Goal: Book appointment/travel/reservation

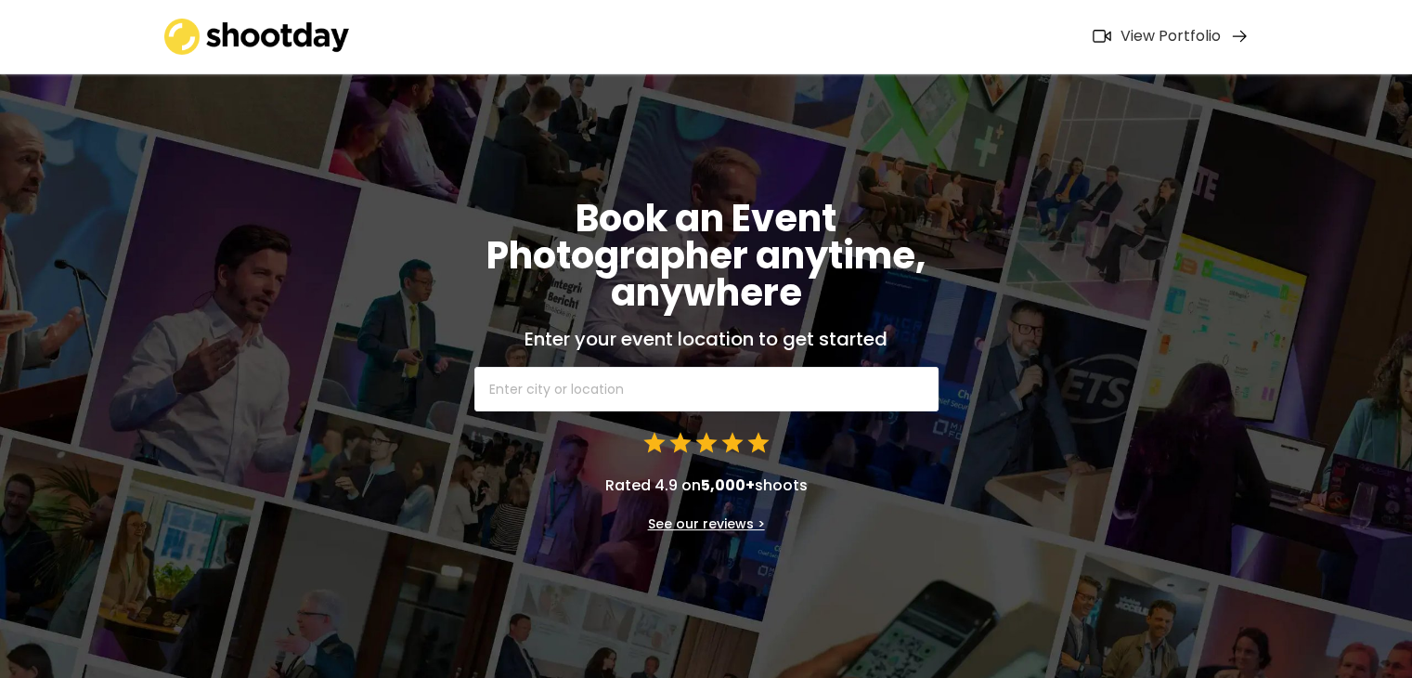
click at [1412, 20] on html "Book an Event Photographer anytime, anywhere Enter your event location to get s…" at bounding box center [706, 339] width 1412 height 678
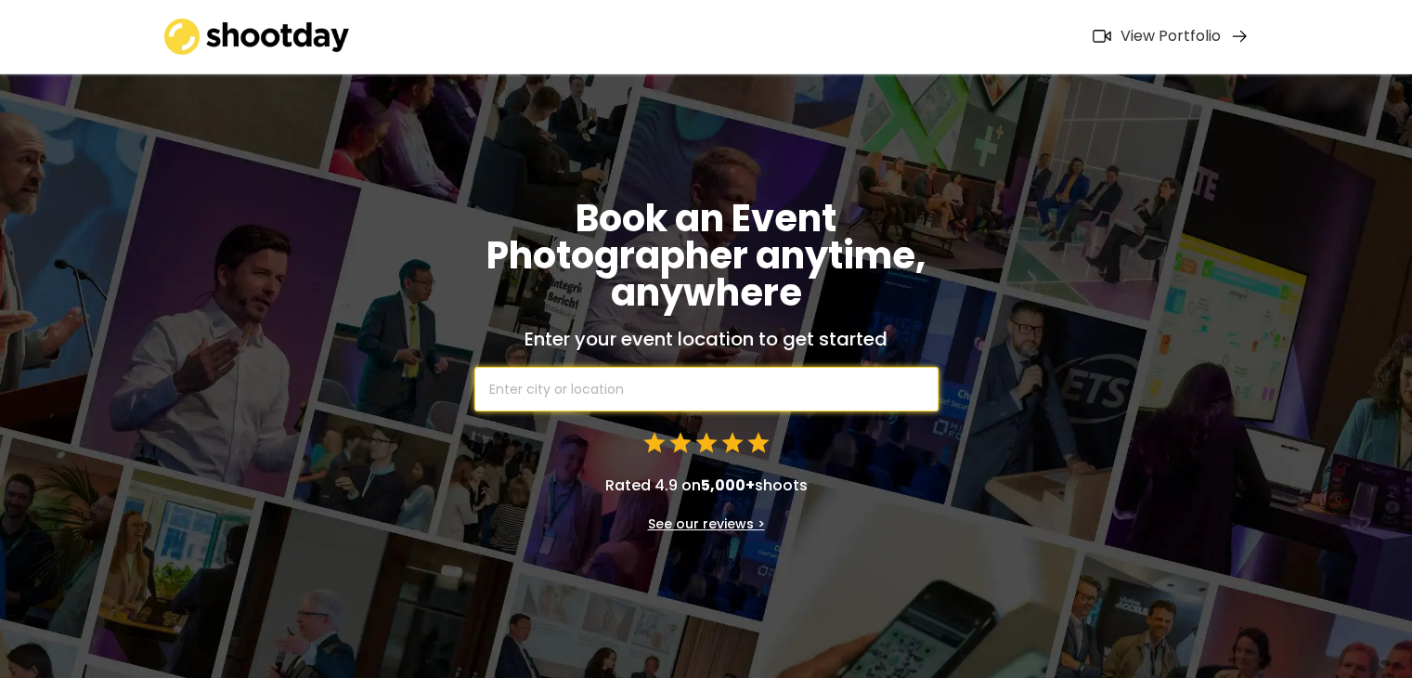
click at [692, 382] on input "text" at bounding box center [706, 389] width 464 height 45
type input "new"
type input "[GEOGRAPHIC_DATA]"
type input "new"
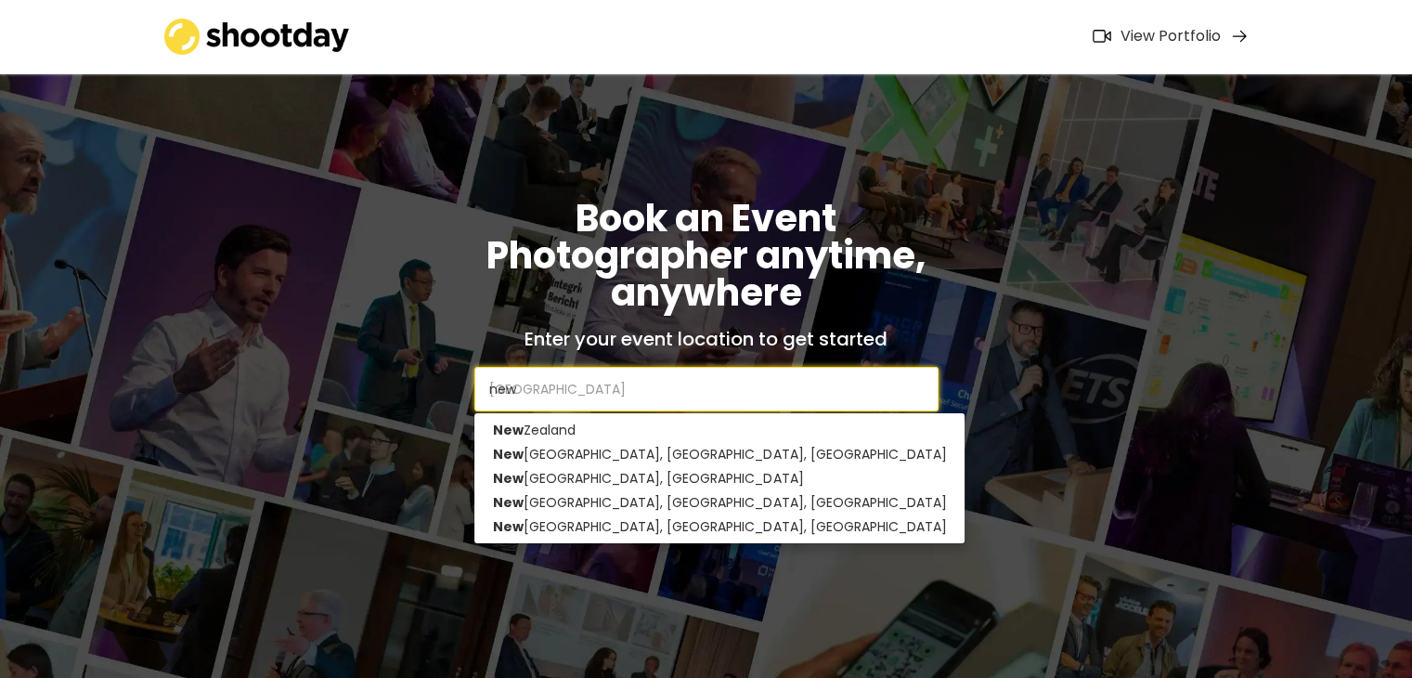
type input "new y"
type input "[US_STATE], [GEOGRAPHIC_DATA], [GEOGRAPHIC_DATA]"
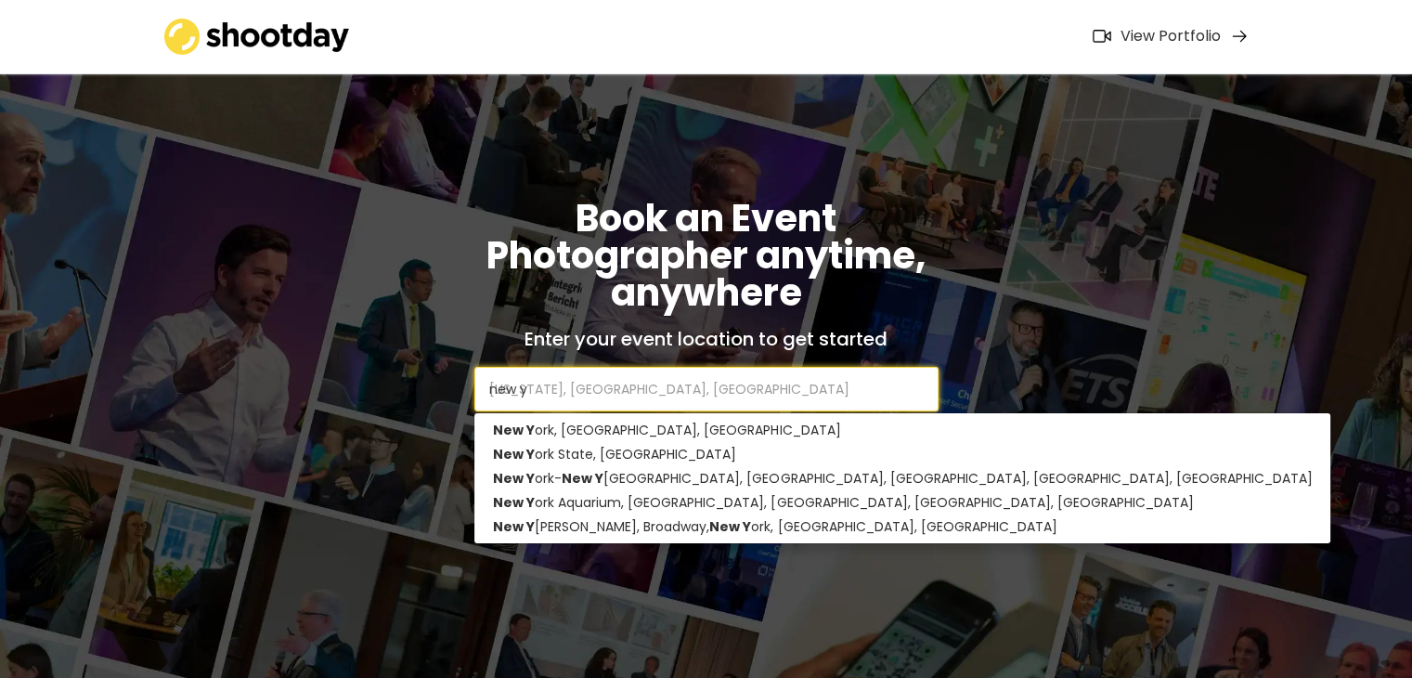
type input "new yo"
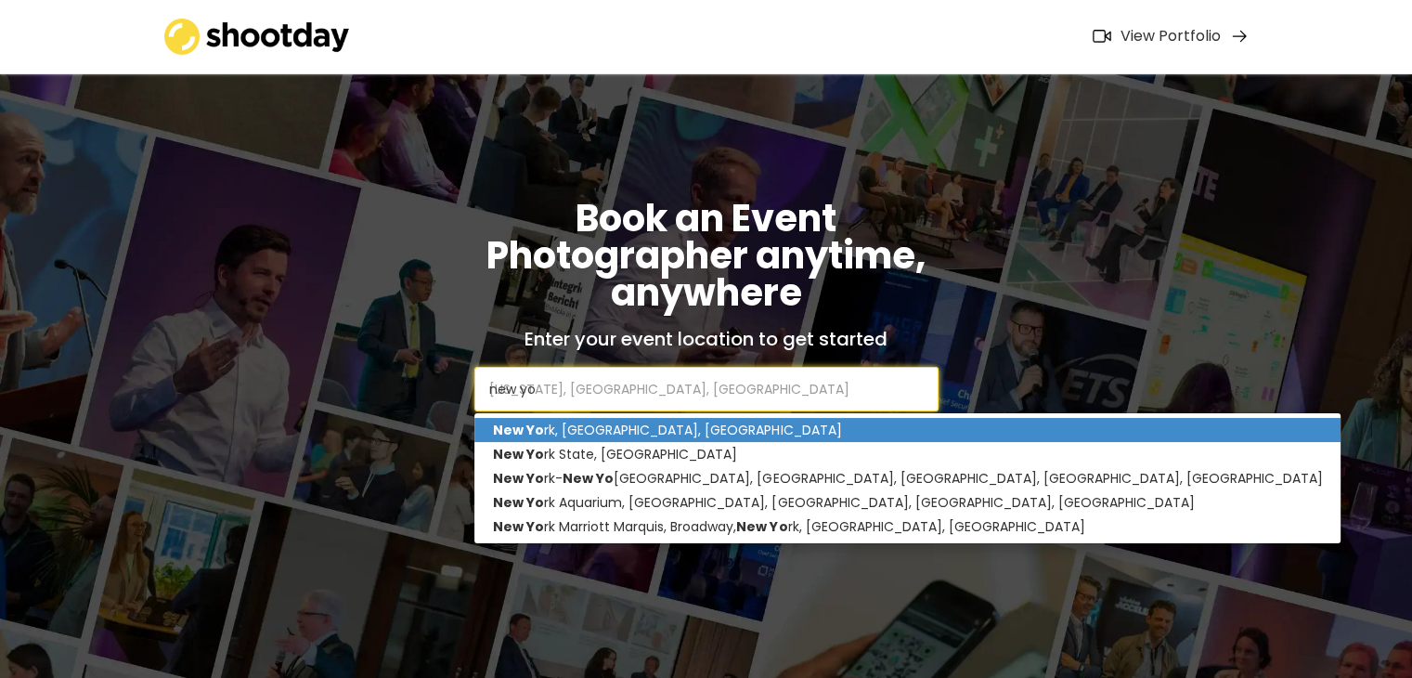
click at [581, 433] on p "New Yo rk, [GEOGRAPHIC_DATA], [GEOGRAPHIC_DATA]" at bounding box center [907, 430] width 866 height 24
type input "[US_STATE], [GEOGRAPHIC_DATA], [GEOGRAPHIC_DATA]"
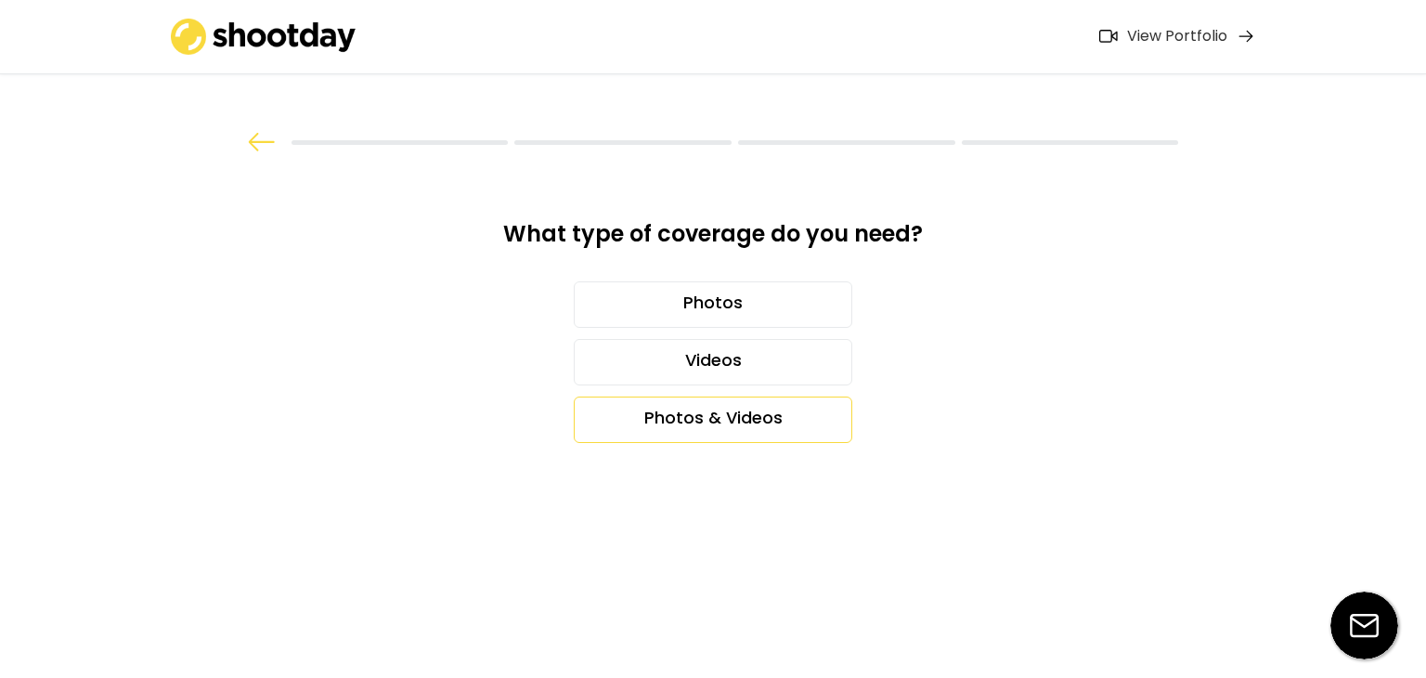
click at [730, 419] on div "Photos & Videos" at bounding box center [713, 419] width 278 height 46
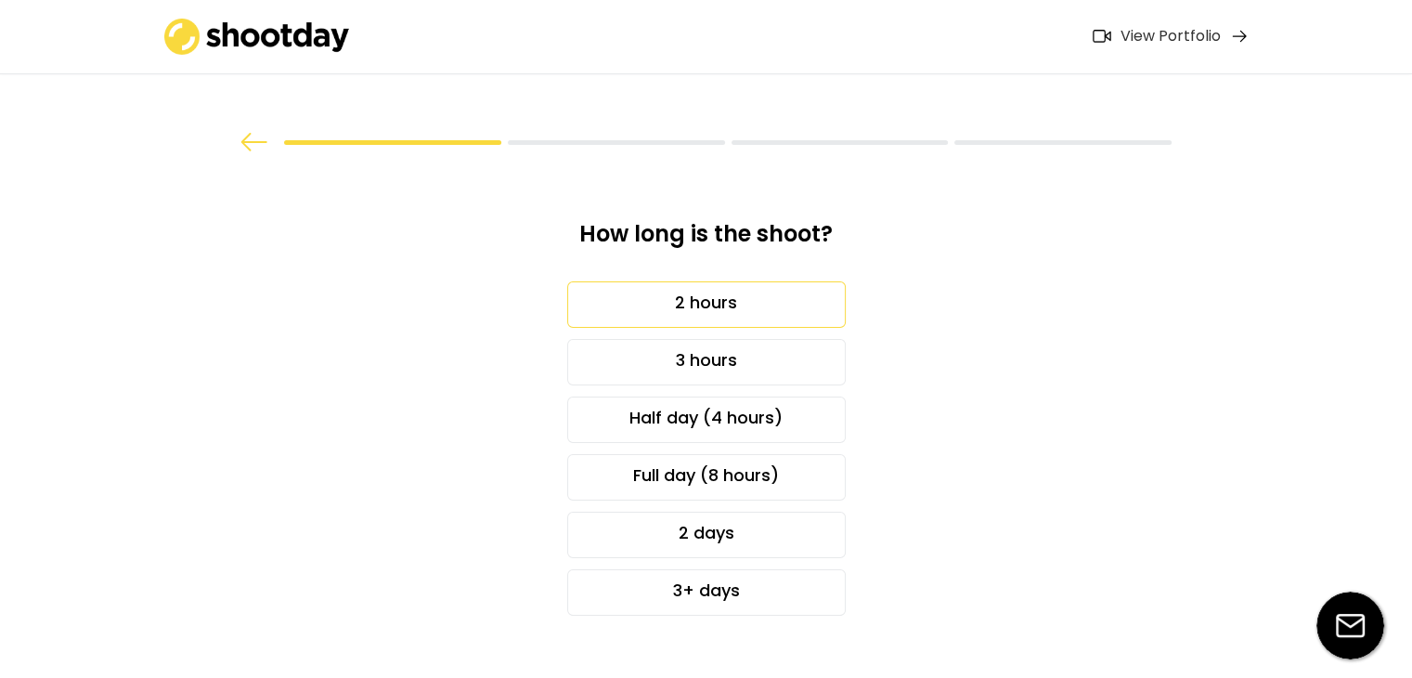
click at [662, 314] on div "2 hours" at bounding box center [706, 304] width 278 height 46
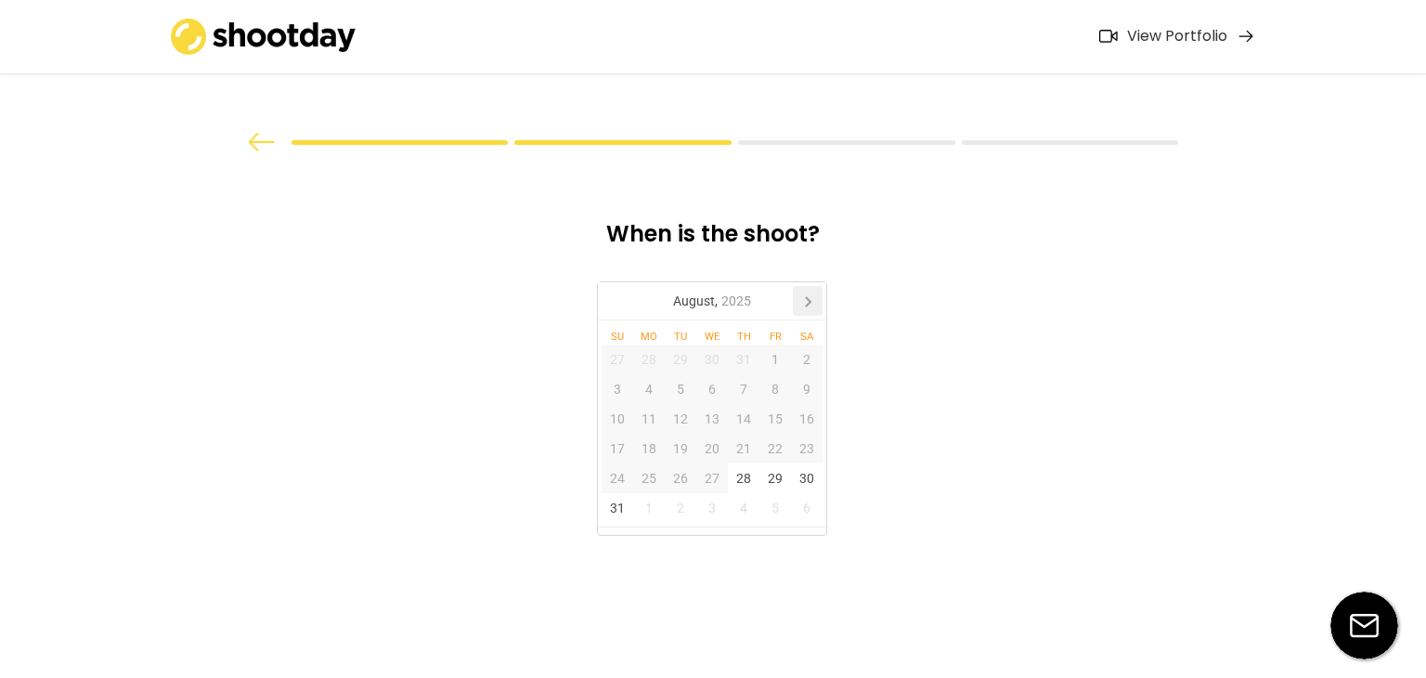
click at [813, 294] on icon at bounding box center [808, 301] width 30 height 30
click at [735, 454] on div "25" at bounding box center [744, 448] width 32 height 30
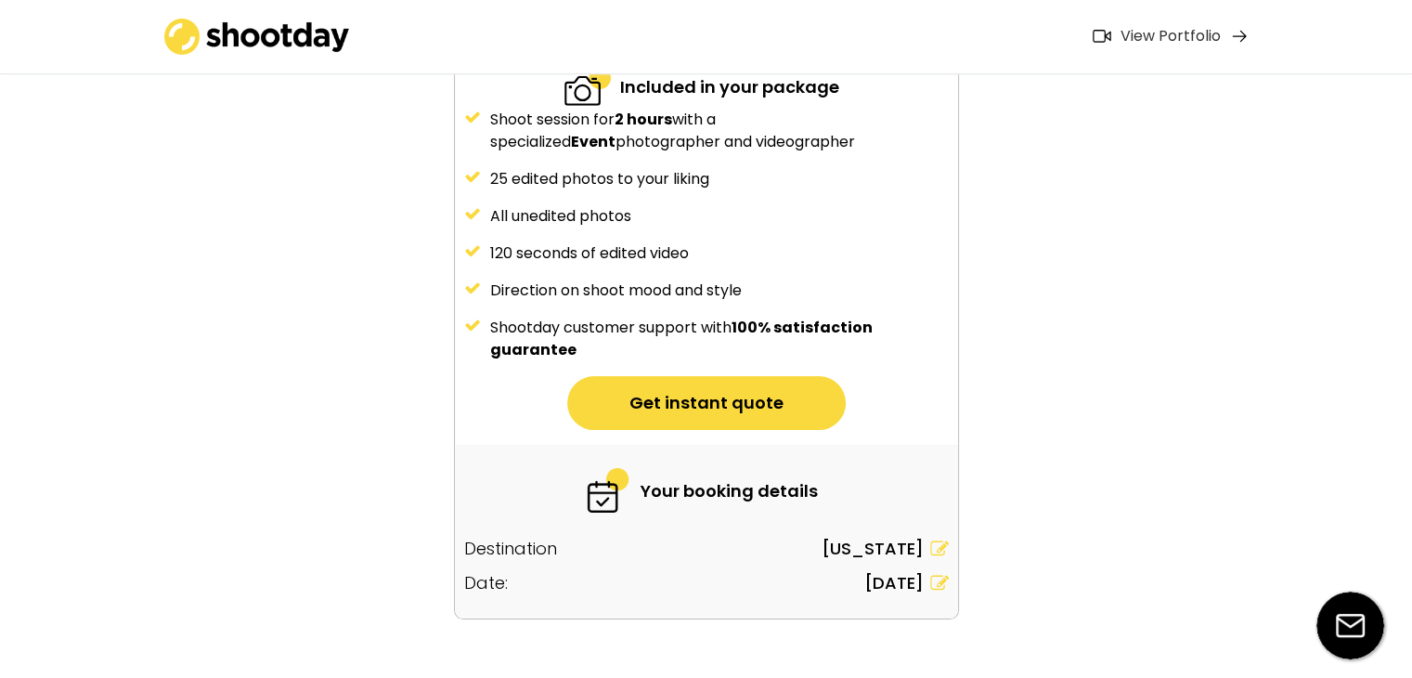
scroll to position [198, 0]
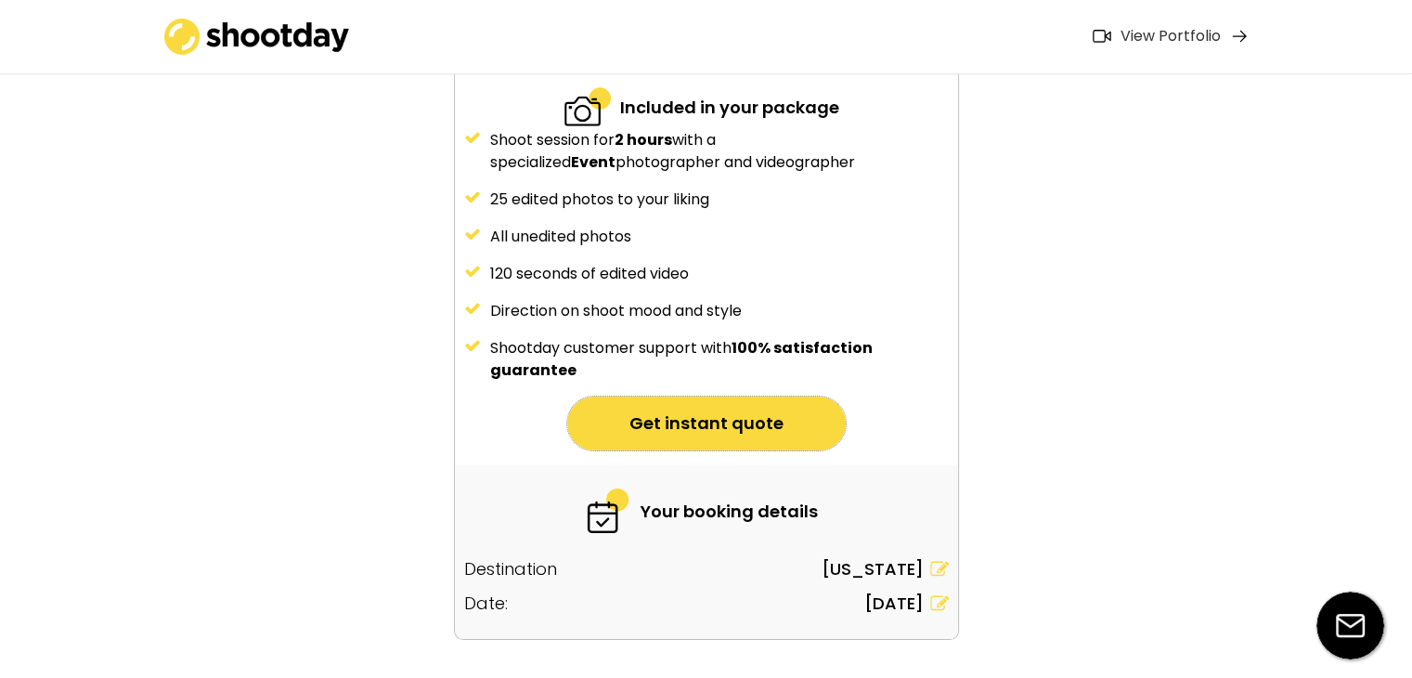
click at [754, 412] on button "Get instant quote" at bounding box center [706, 423] width 278 height 54
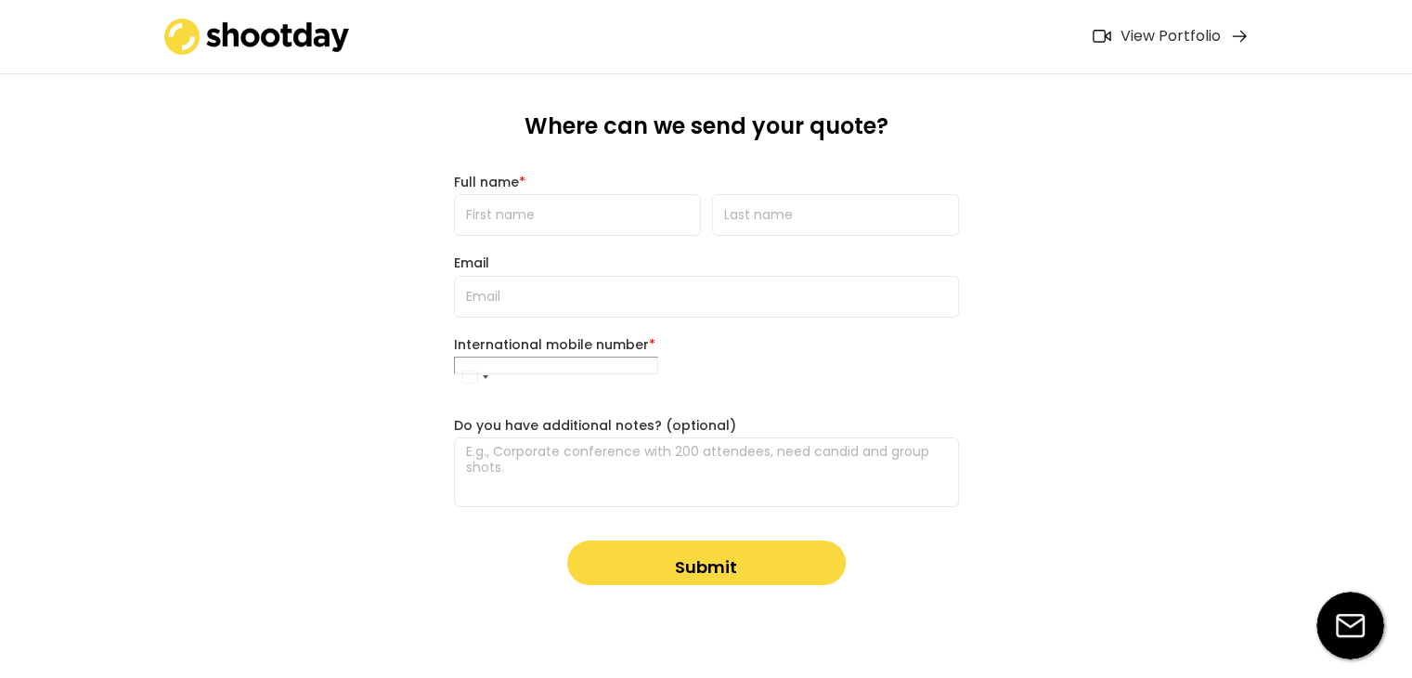
scroll to position [0, 0]
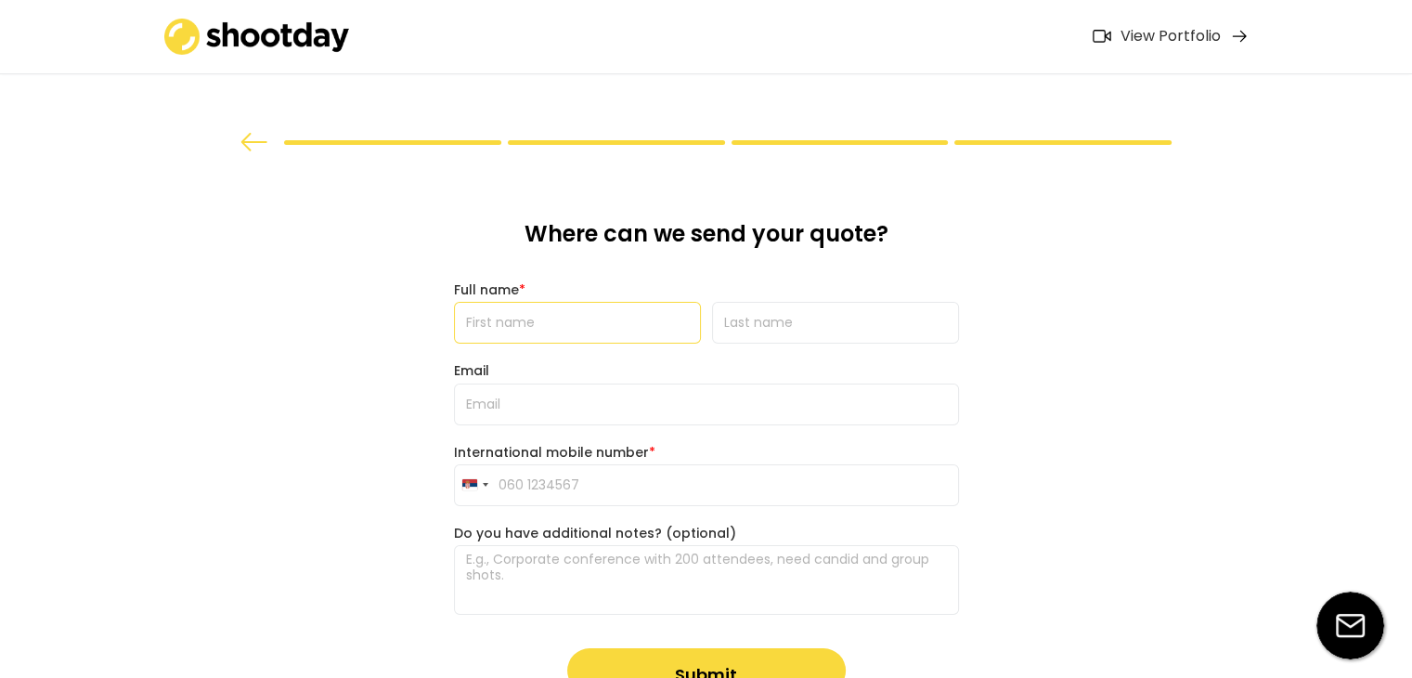
click at [641, 317] on input "input" at bounding box center [577, 323] width 247 height 42
type input "[PERSON_NAME]"
click at [735, 329] on input "input" at bounding box center [835, 323] width 247 height 42
type input "Radicevic"
click at [606, 417] on input "email" at bounding box center [706, 404] width 505 height 42
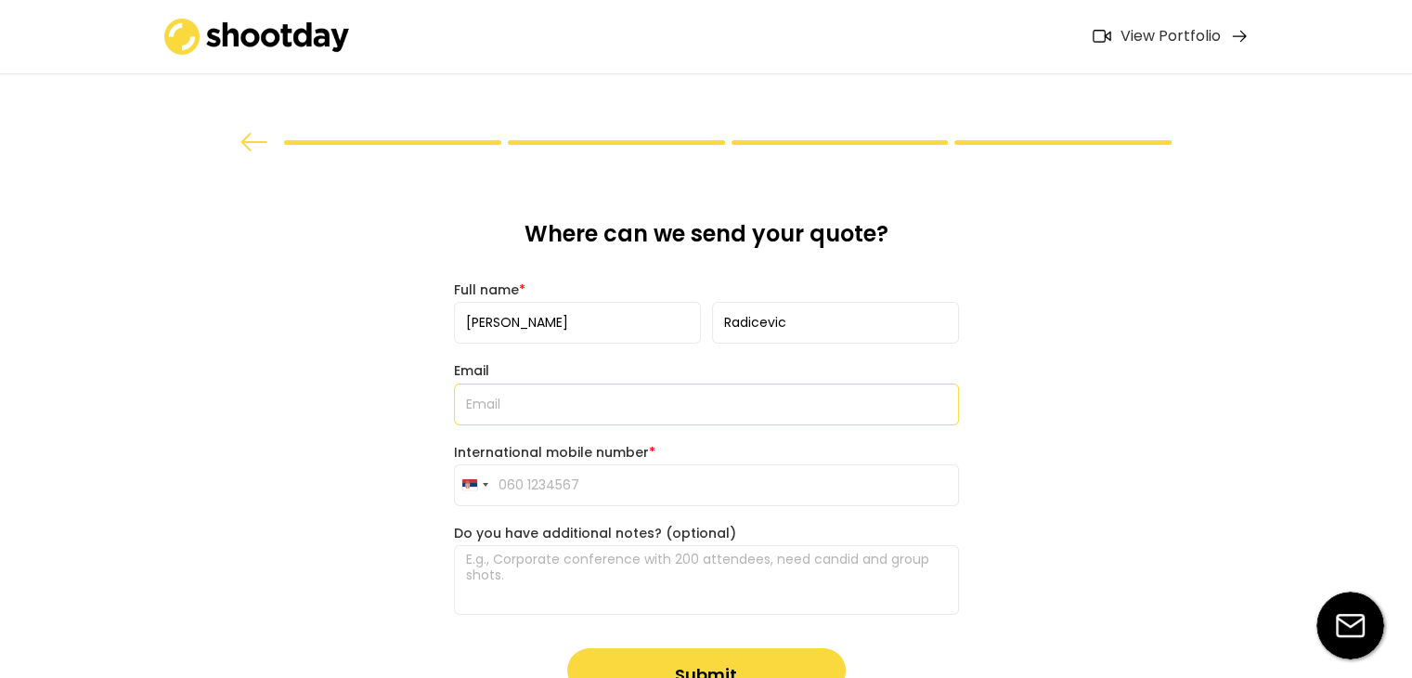
type input "[PERSON_NAME][EMAIL_ADDRESS][DOMAIN_NAME]"
click at [576, 488] on input "tel" at bounding box center [706, 485] width 505 height 42
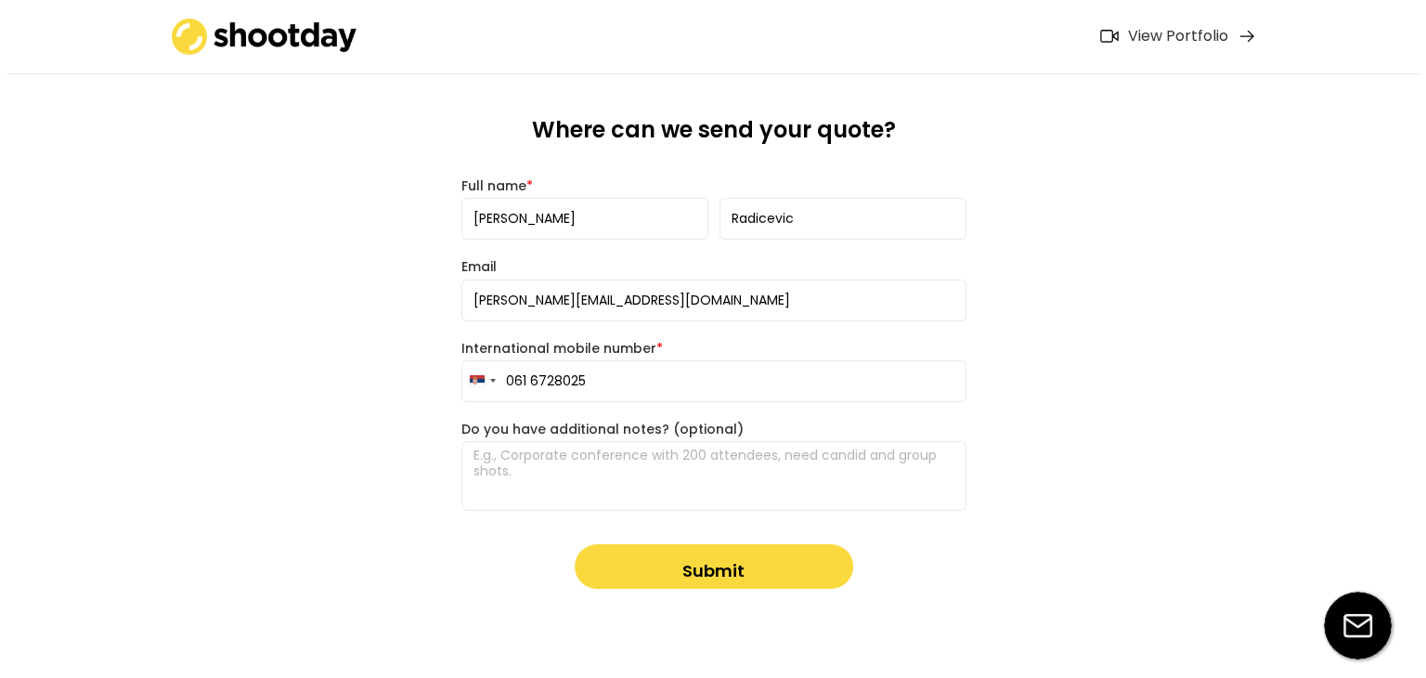
scroll to position [108, 0]
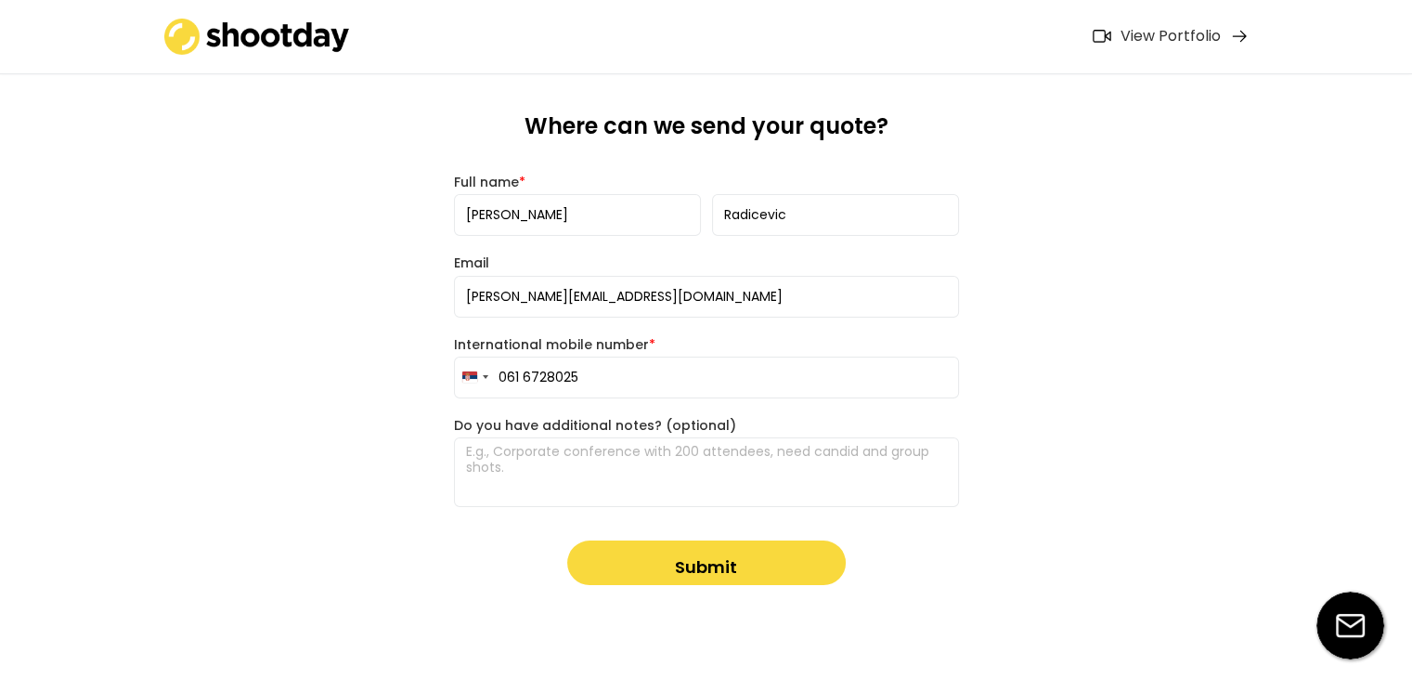
type input "061 6728025"
click at [743, 464] on textarea at bounding box center [706, 472] width 505 height 70
click at [703, 563] on button "Submit" at bounding box center [706, 562] width 278 height 45
